Goal: Task Accomplishment & Management: Manage account settings

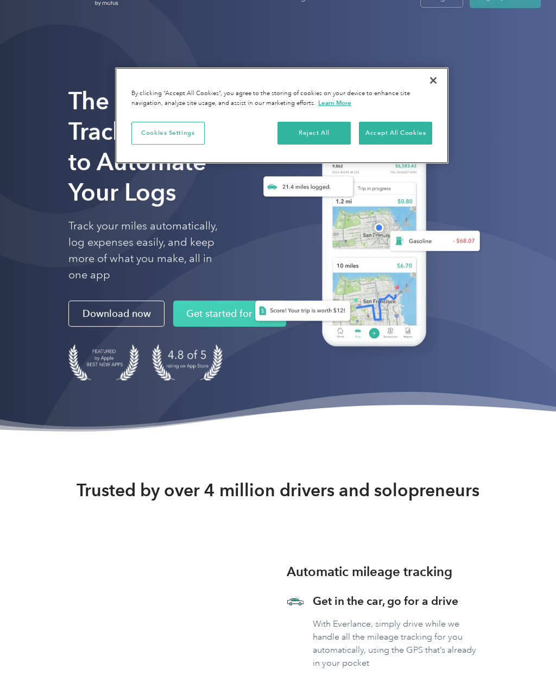
click at [409, 127] on button "Accept All Cookies" at bounding box center [395, 133] width 73 height 23
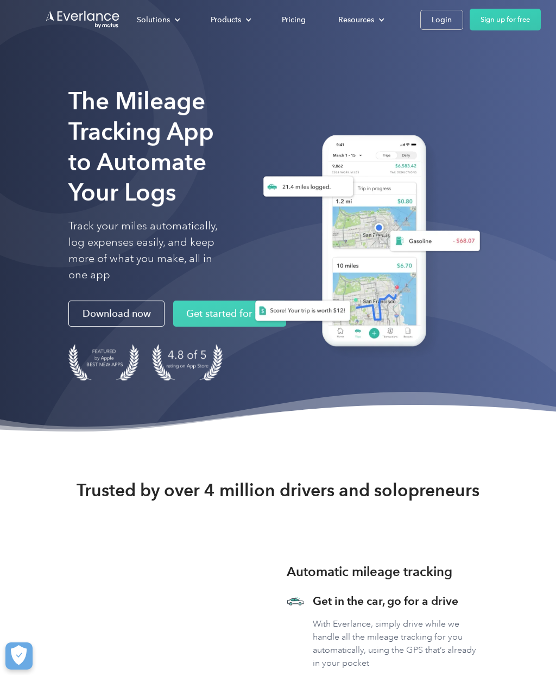
click at [443, 25] on div "Login" at bounding box center [442, 20] width 20 height 14
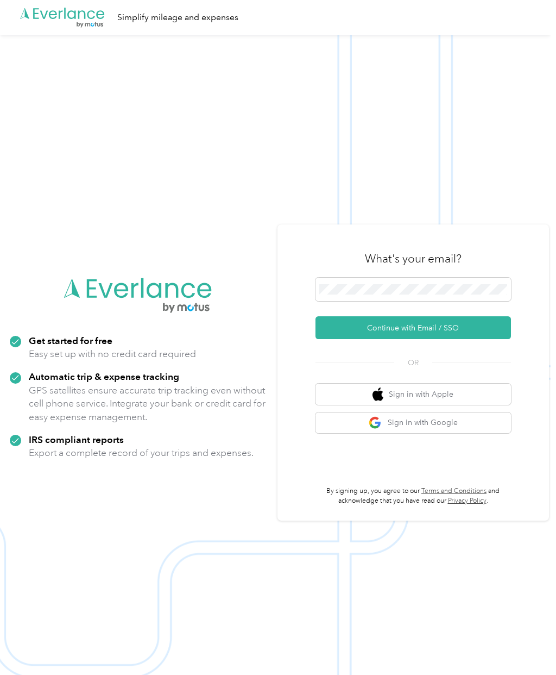
click at [460, 339] on button "Continue with Email / SSO" at bounding box center [414, 327] width 196 height 23
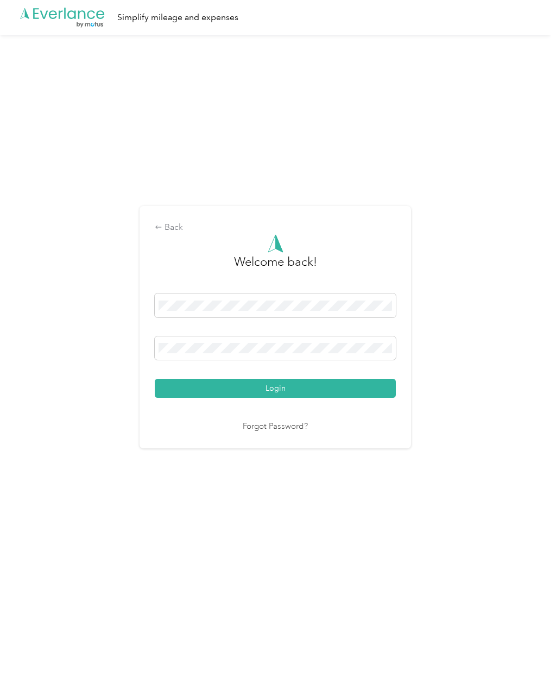
click at [341, 356] on span at bounding box center [275, 348] width 241 height 24
click at [310, 398] on button "Login" at bounding box center [275, 388] width 241 height 19
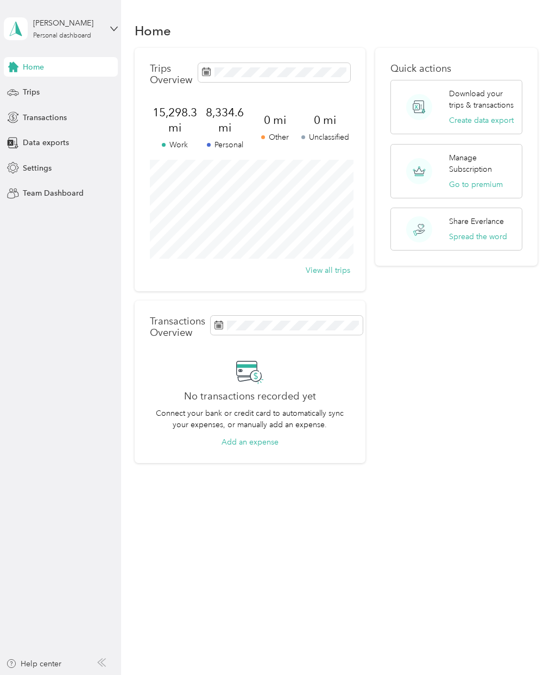
click at [61, 137] on span "Data exports" at bounding box center [46, 142] width 46 height 11
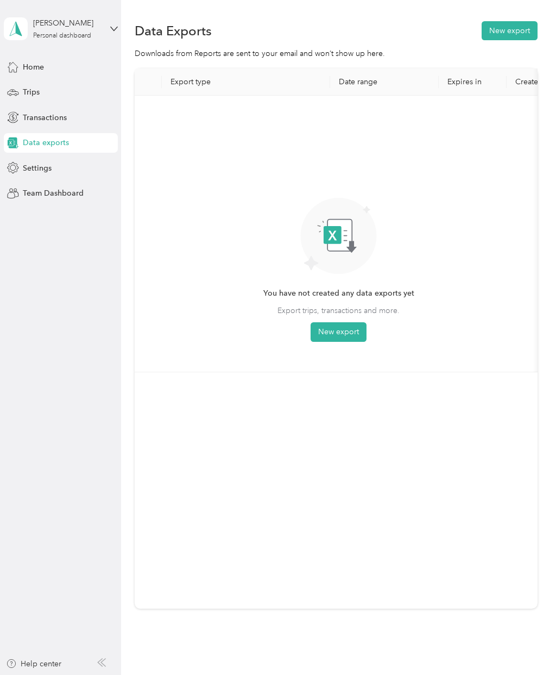
click at [345, 337] on button "New export" at bounding box center [339, 332] width 56 height 20
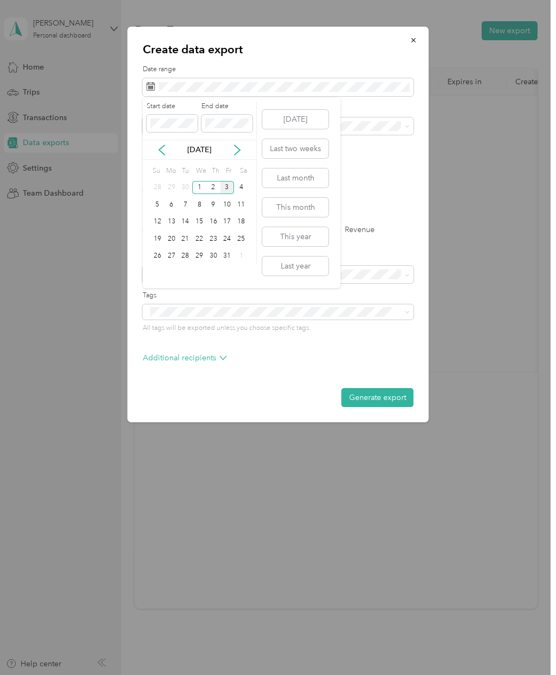
click at [311, 177] on button "Last month" at bounding box center [295, 177] width 66 height 19
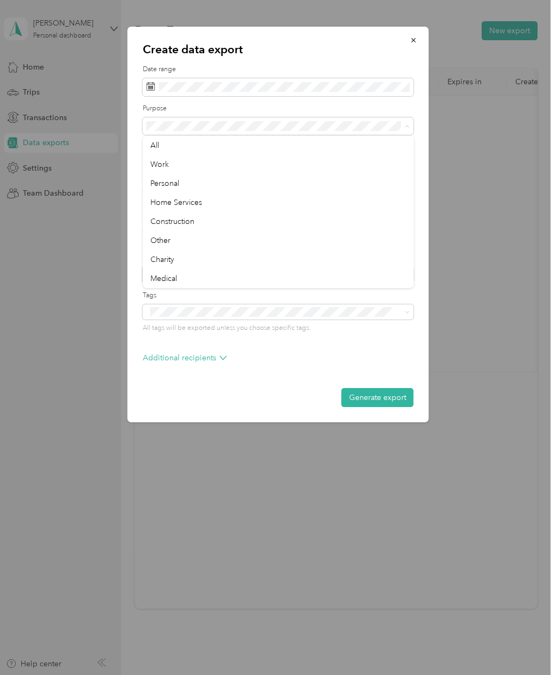
click at [171, 166] on div "Work" at bounding box center [278, 164] width 256 height 11
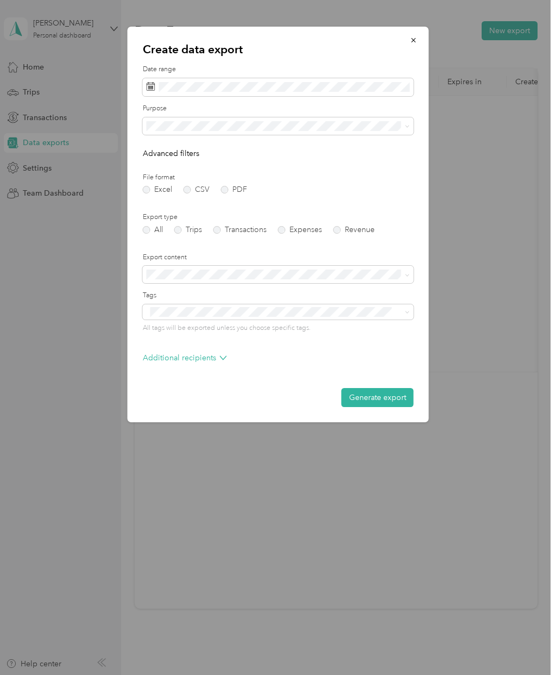
click at [237, 186] on label "PDF" at bounding box center [234, 190] width 26 height 8
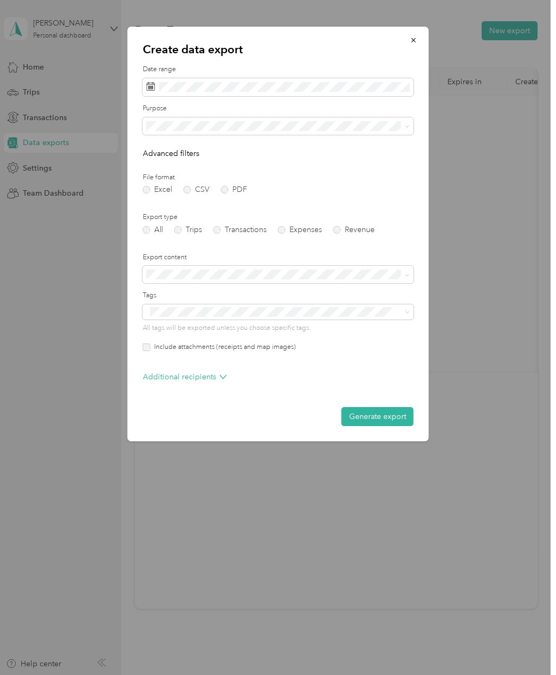
click at [186, 227] on label "Trips" at bounding box center [188, 230] width 28 height 8
click at [218, 377] on p "Additional recipients" at bounding box center [185, 376] width 84 height 11
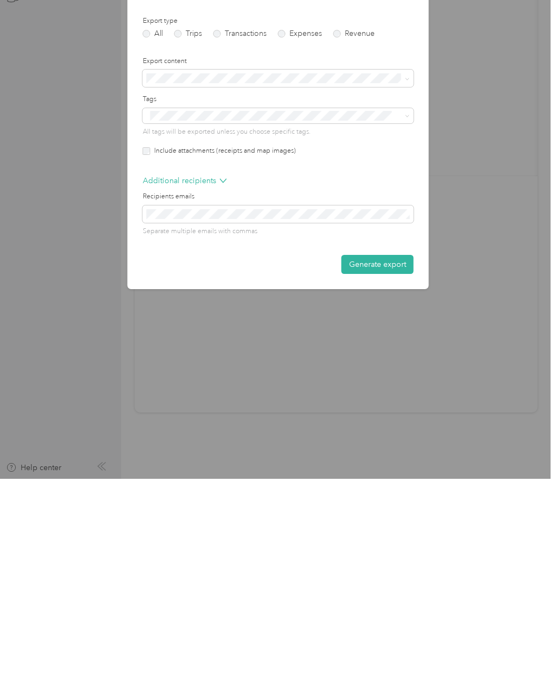
click at [382, 451] on button "Generate export" at bounding box center [378, 460] width 72 height 19
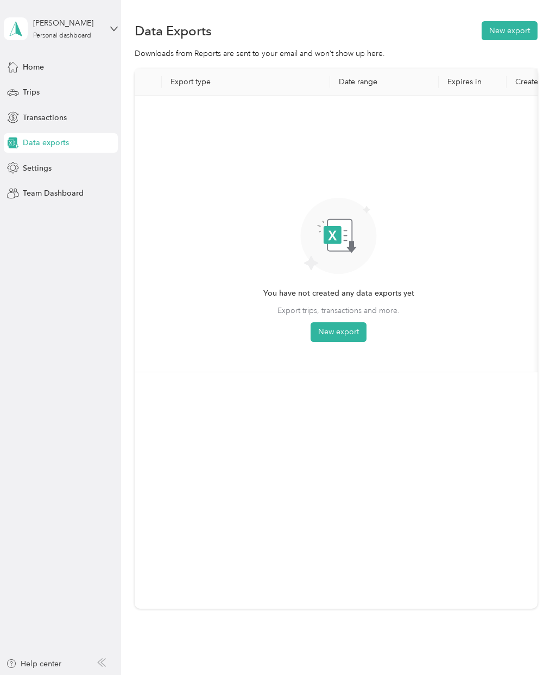
click at [35, 141] on span "Data exports" at bounding box center [46, 142] width 46 height 11
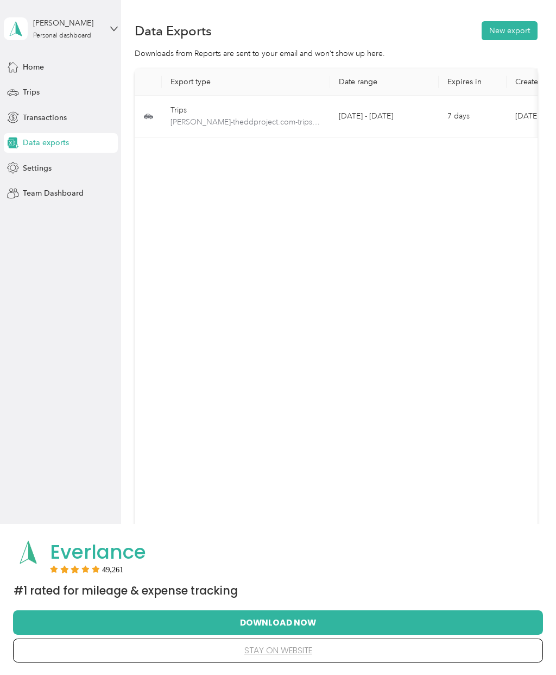
click at [491, 120] on td "7 days" at bounding box center [473, 117] width 68 height 42
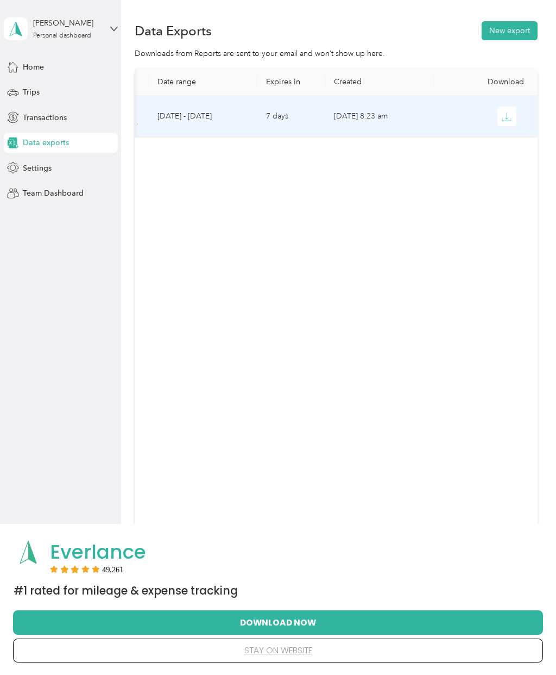
scroll to position [0, 181]
click at [512, 117] on icon "button" at bounding box center [507, 117] width 10 height 10
click at [39, 91] on span "Trips" at bounding box center [31, 91] width 17 height 11
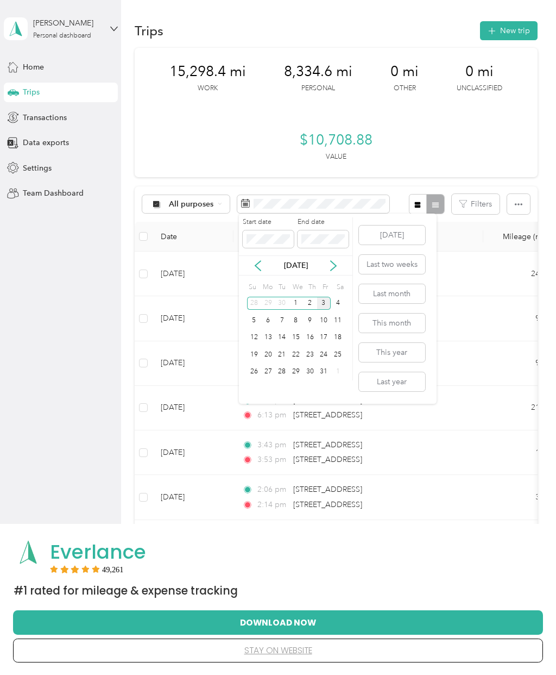
click at [404, 291] on button "Last month" at bounding box center [392, 293] width 66 height 19
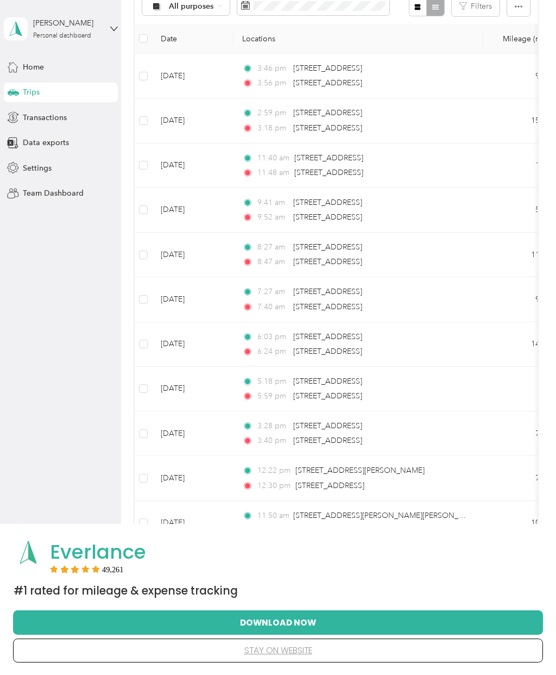
scroll to position [224, 0]
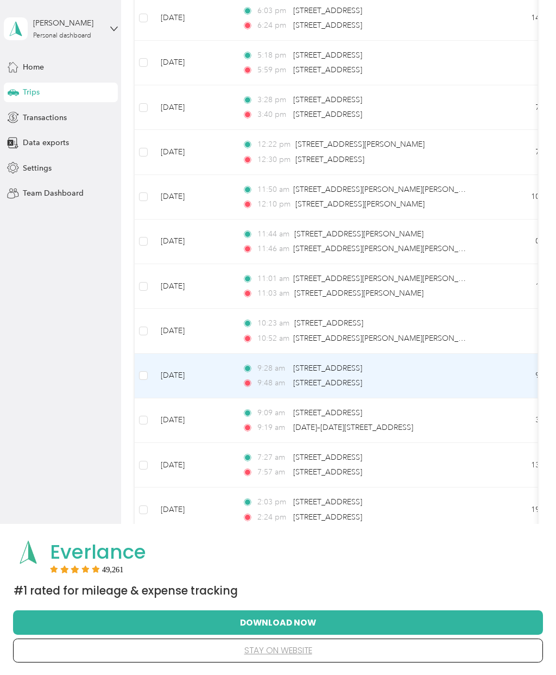
click at [482, 354] on td "9:28 am 1325 Woodlake Ct, Mount Pleasant, SC 9:48 am 339 Commonwealth Rd, Mount…" at bounding box center [359, 376] width 250 height 45
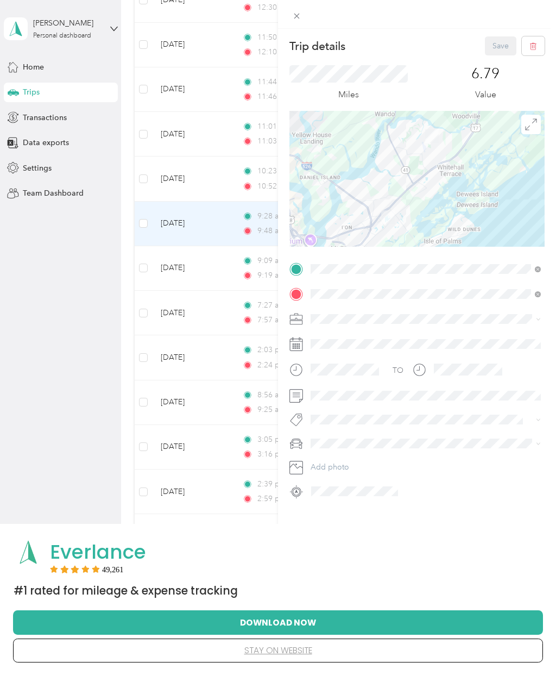
scroll to position [676, 0]
click at [296, 14] on icon at bounding box center [296, 15] width 9 height 9
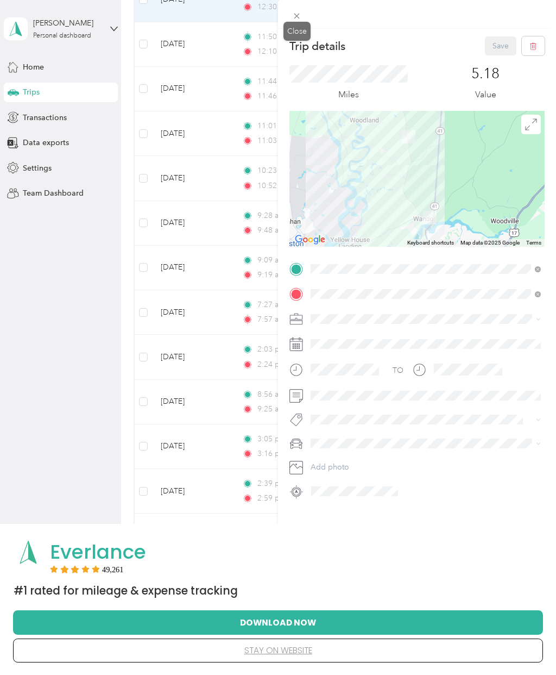
click at [296, 12] on icon at bounding box center [296, 15] width 9 height 9
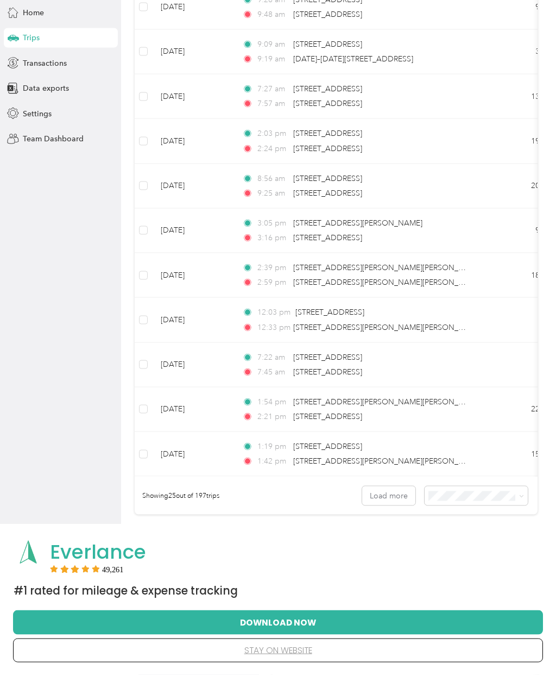
scroll to position [55, 0]
click at [487, 558] on li "100 per load" at bounding box center [481, 552] width 103 height 19
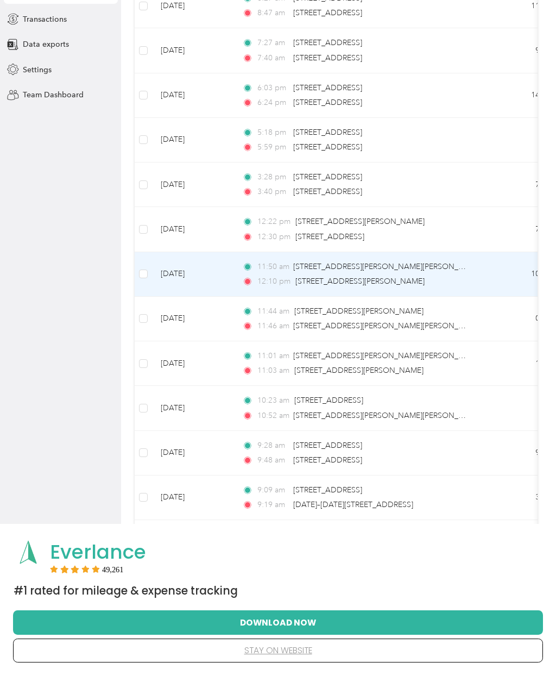
click at [519, 359] on td "1.3" at bounding box center [519, 363] width 72 height 45
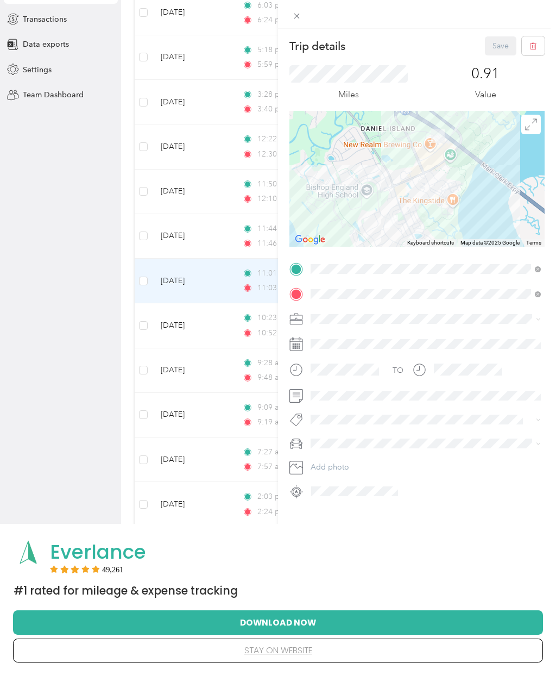
scroll to position [432, 0]
click at [299, 8] on span at bounding box center [297, 15] width 15 height 15
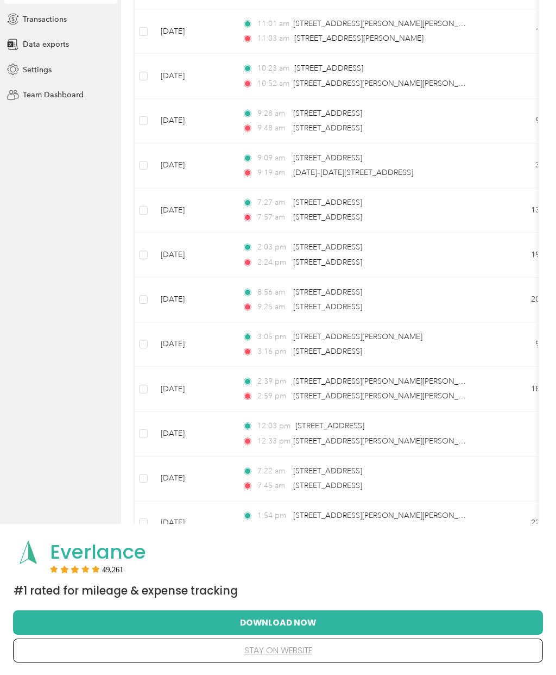
click at [175, 380] on td "Sep 27, 2025" at bounding box center [192, 389] width 81 height 45
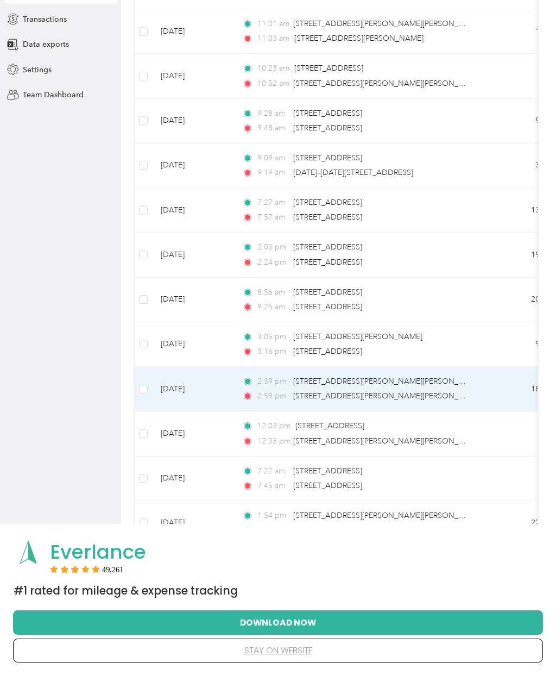
scroll to position [680, 0]
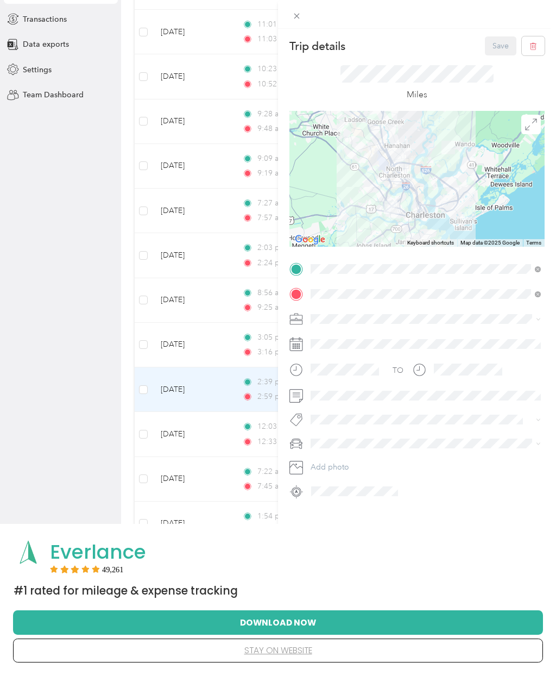
click at [298, 12] on icon at bounding box center [296, 15] width 9 height 9
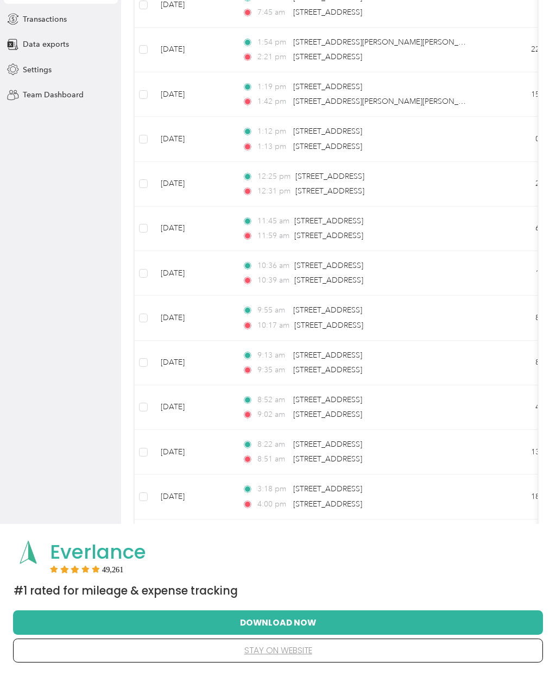
scroll to position [1155, 0]
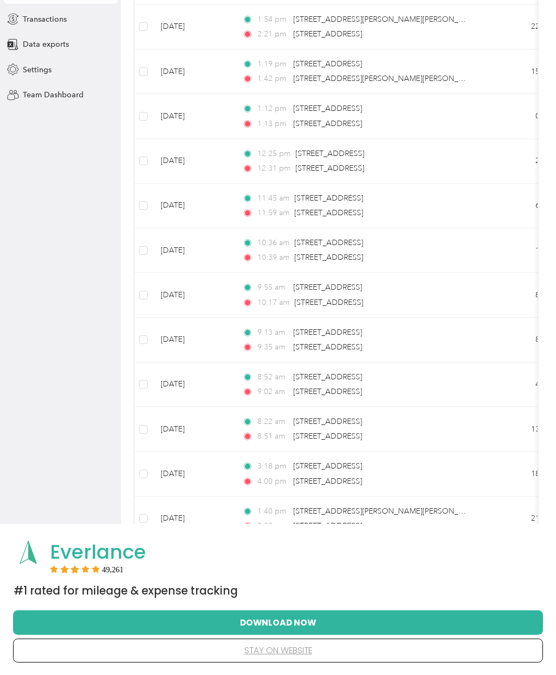
click at [500, 412] on td "13.7" at bounding box center [519, 429] width 72 height 45
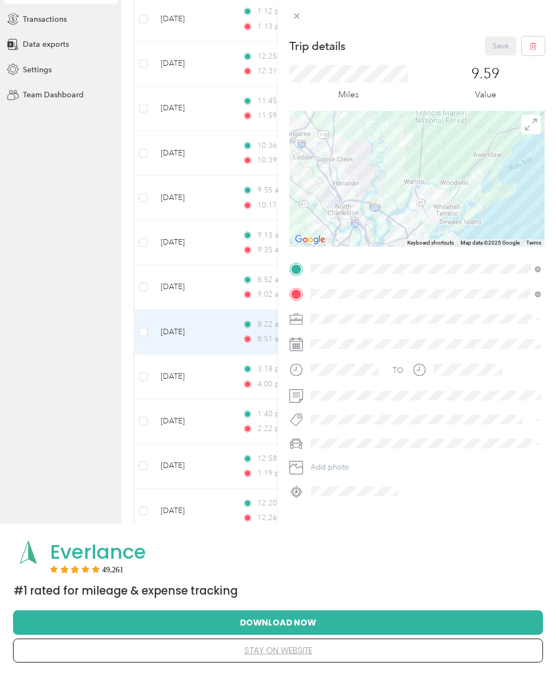
scroll to position [1274, 0]
click at [300, 11] on span at bounding box center [297, 15] width 15 height 15
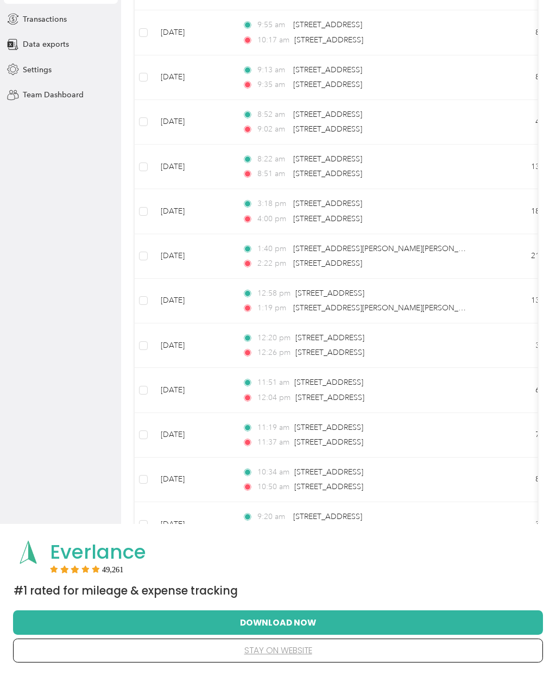
scroll to position [1440, 0]
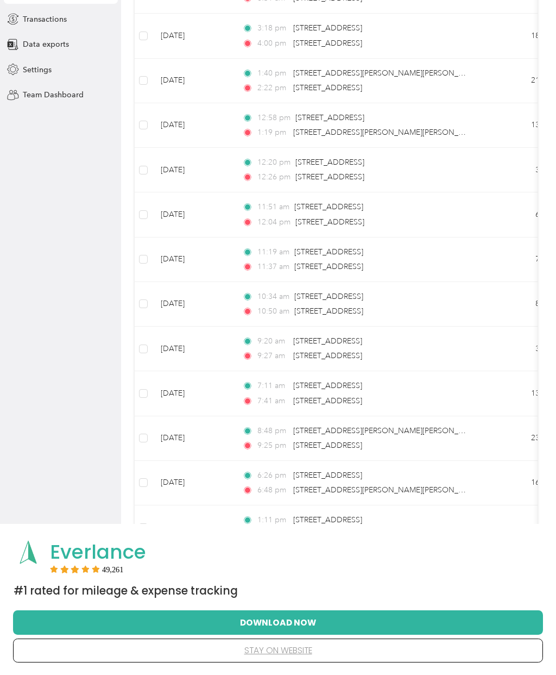
click at [502, 372] on td "13.9" at bounding box center [519, 393] width 72 height 45
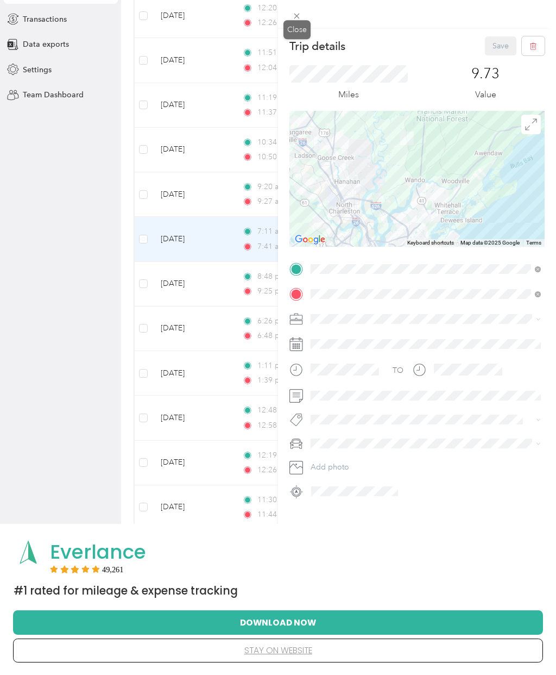
scroll to position [1769, 0]
click at [299, 10] on span at bounding box center [297, 15] width 15 height 15
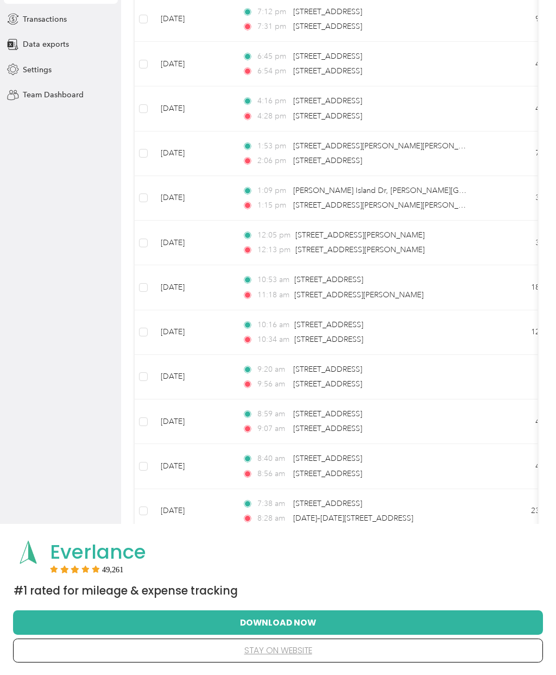
scroll to position [2436, 0]
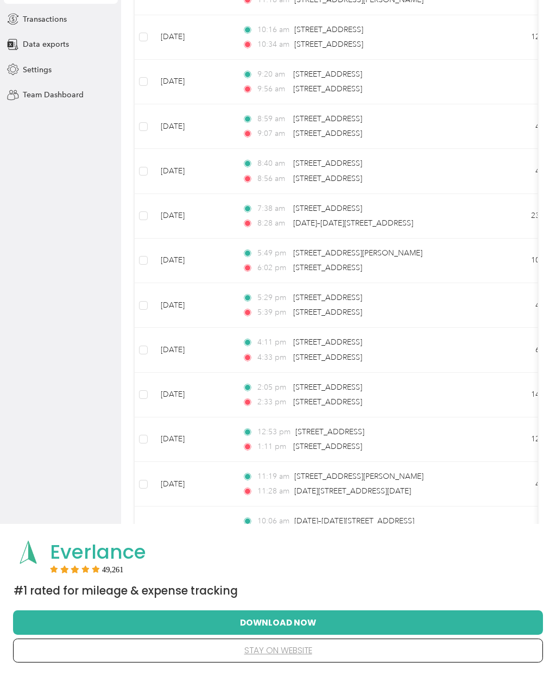
click at [157, 426] on td "Sep 22, 2025" at bounding box center [192, 439] width 81 height 45
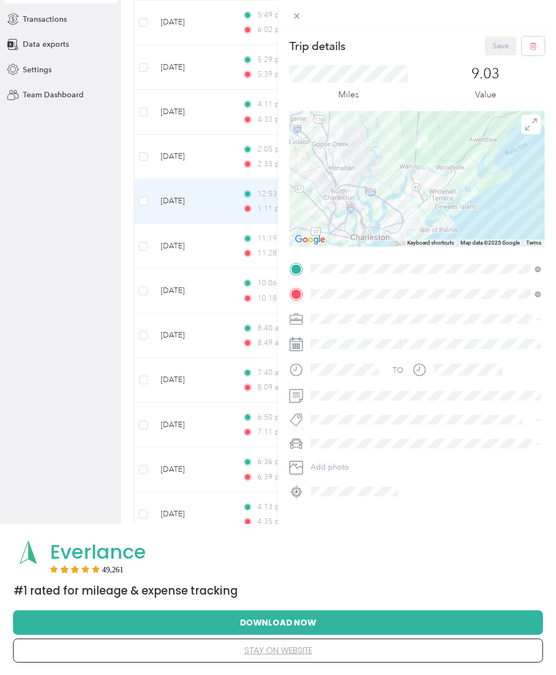
scroll to position [2970, 0]
click at [296, 14] on icon at bounding box center [296, 15] width 9 height 9
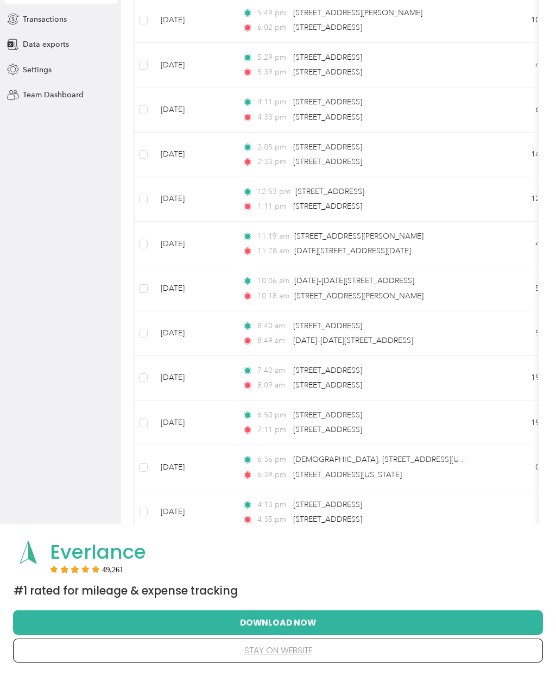
click at [302, 16] on div at bounding box center [278, 337] width 556 height 675
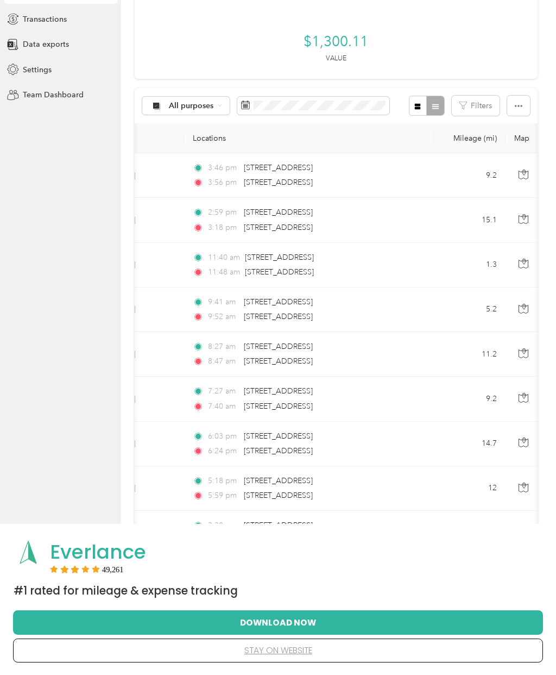
click at [210, 102] on span "All purposes" at bounding box center [191, 106] width 45 height 8
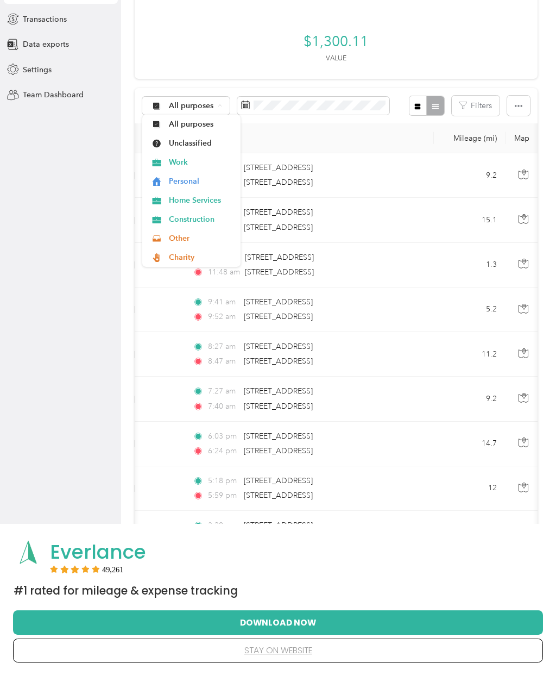
click at [185, 158] on span "Work" at bounding box center [201, 161] width 64 height 11
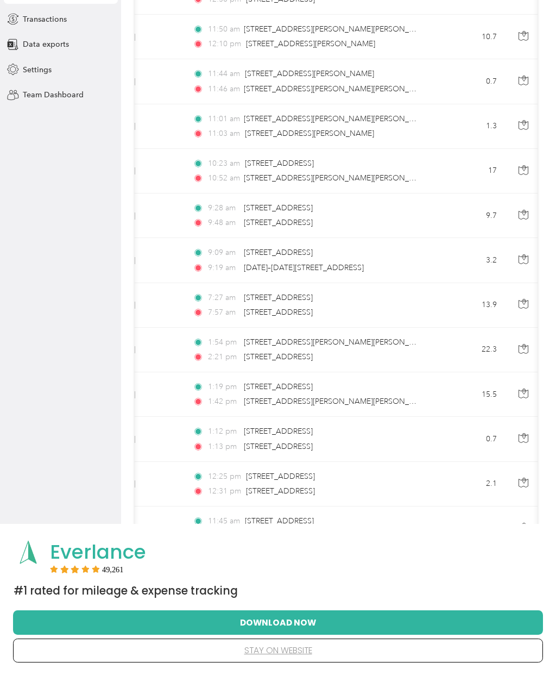
click at [491, 283] on td "13.9" at bounding box center [470, 305] width 72 height 45
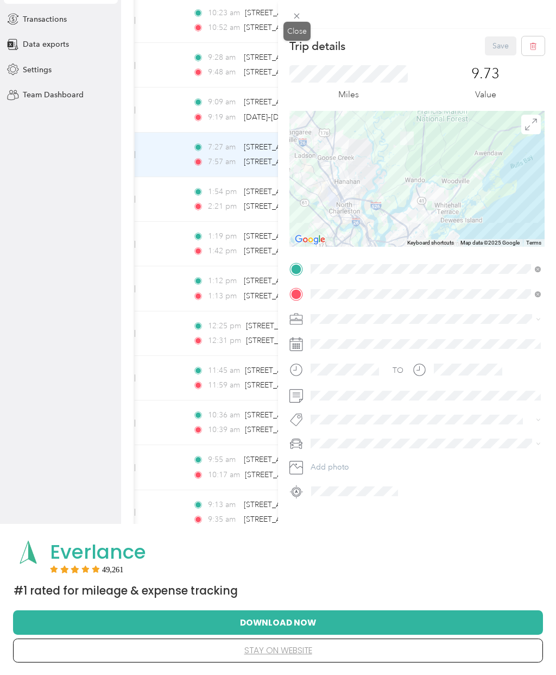
scroll to position [647, 0]
click at [298, 12] on icon at bounding box center [296, 15] width 9 height 9
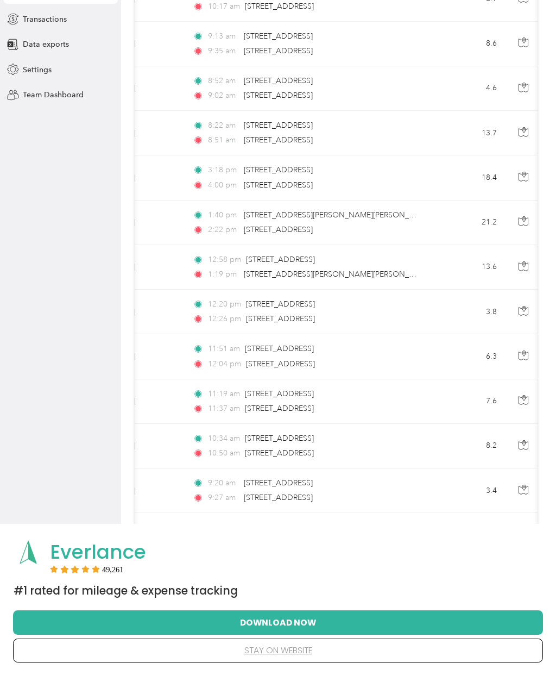
scroll to position [1116, 0]
click at [482, 288] on td "3.8" at bounding box center [470, 310] width 72 height 45
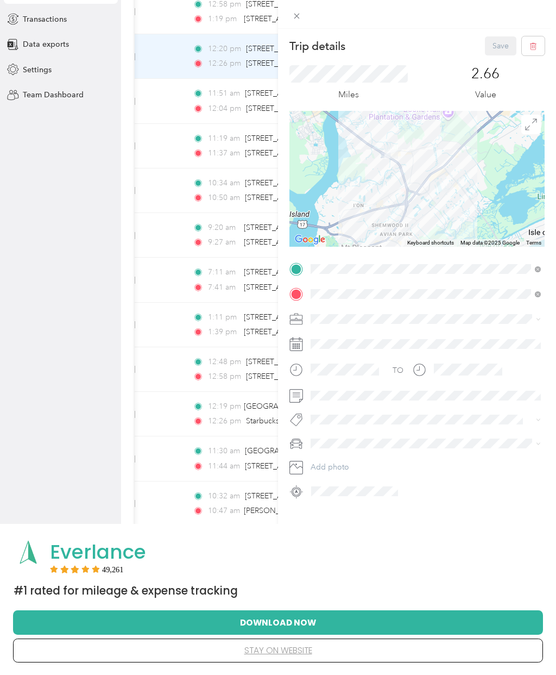
click at [298, 8] on span at bounding box center [297, 15] width 15 height 15
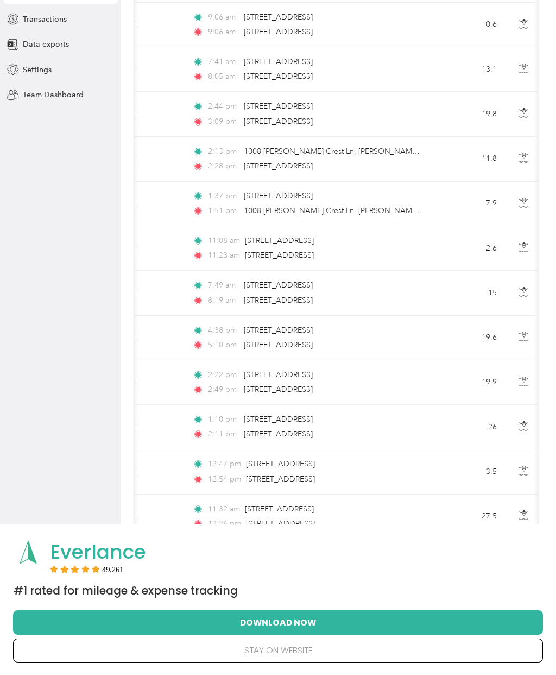
scroll to position [3682, 0]
